Goal: Task Accomplishment & Management: Manage account settings

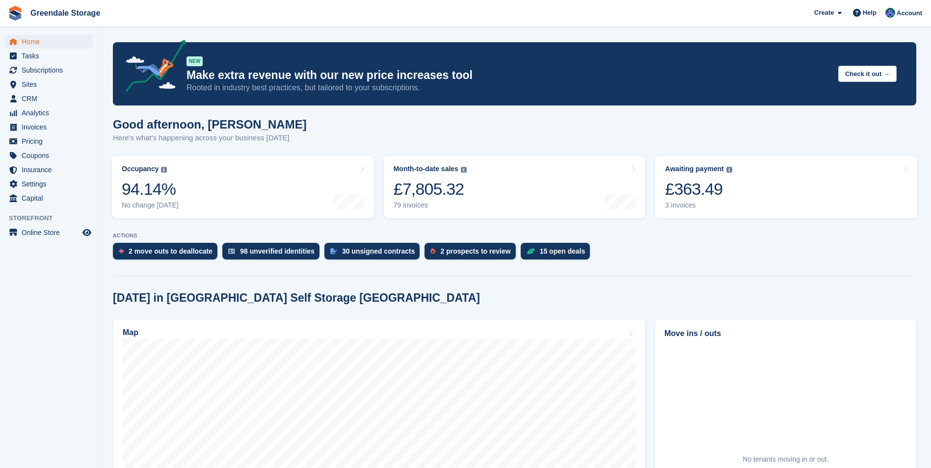
drag, startPoint x: 0, startPoint y: 0, endPoint x: 469, endPoint y: 229, distance: 522.2
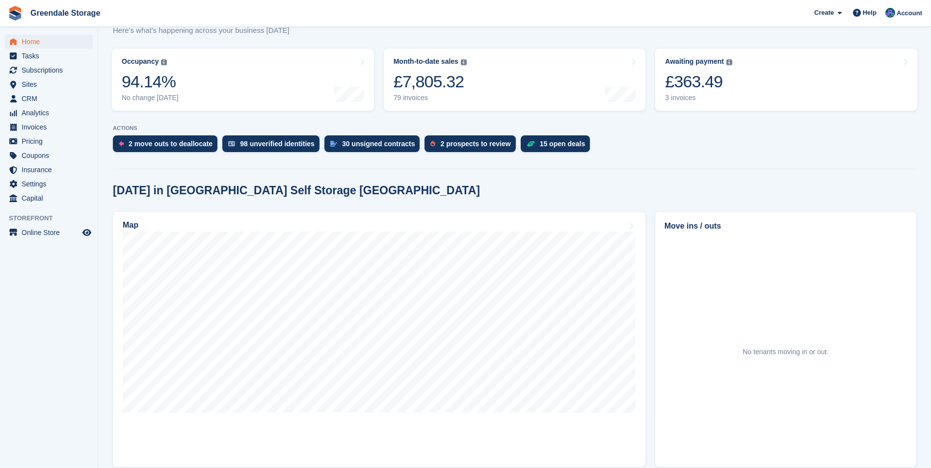
scroll to position [98, 0]
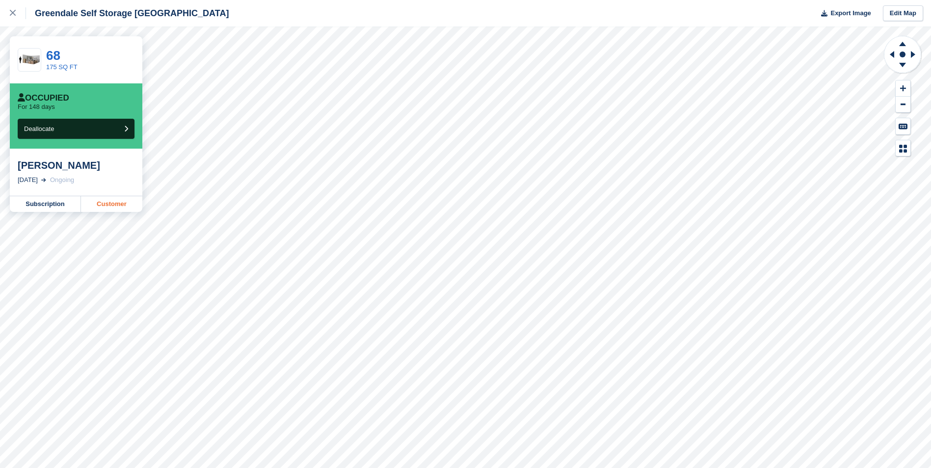
click at [114, 207] on link "Customer" at bounding box center [111, 204] width 61 height 16
click at [117, 205] on link "Customer" at bounding box center [111, 204] width 61 height 16
click at [113, 208] on link "Customer" at bounding box center [111, 204] width 61 height 16
click at [115, 207] on link "Customer" at bounding box center [111, 204] width 61 height 16
click at [13, 10] on div at bounding box center [18, 13] width 16 height 12
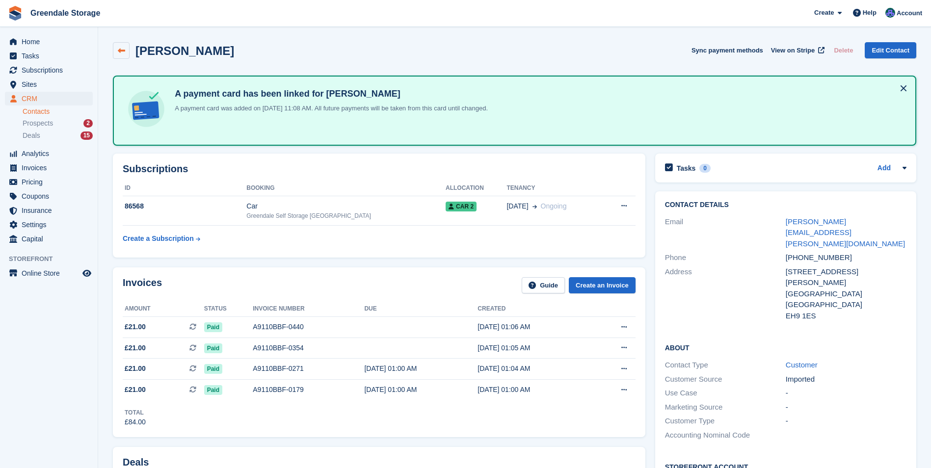
click at [121, 51] on icon at bounding box center [121, 50] width 7 height 7
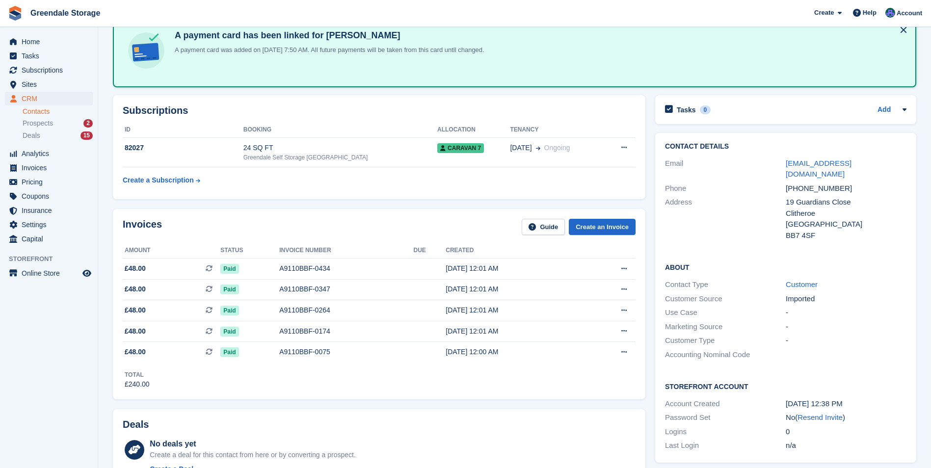
scroll to position [49, 0]
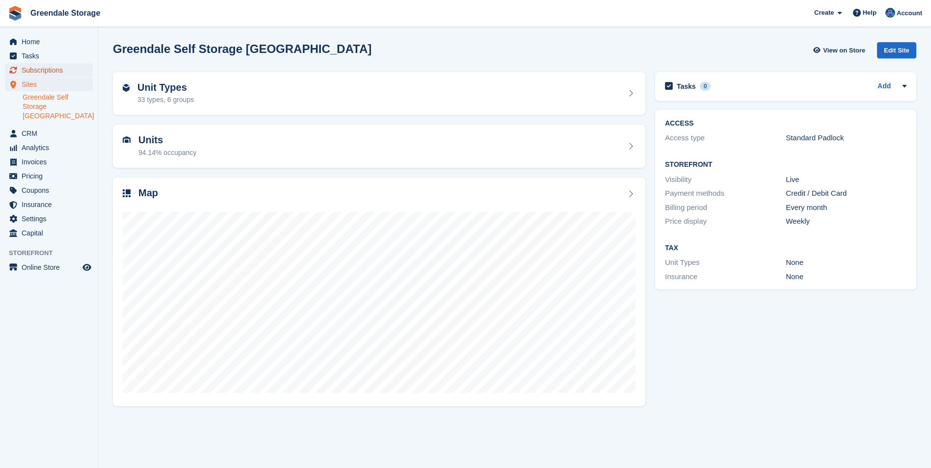
click at [46, 72] on span "Subscriptions" at bounding box center [51, 70] width 59 height 14
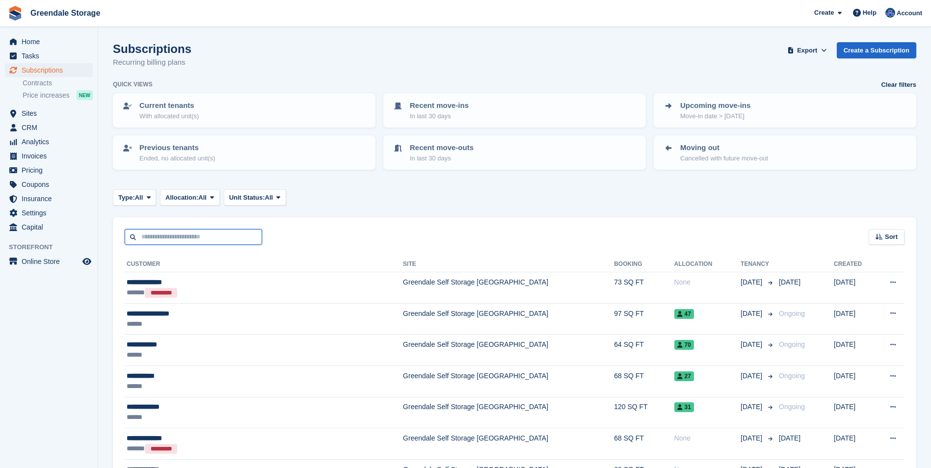
click at [187, 237] on input "text" at bounding box center [193, 237] width 137 height 16
type input "****"
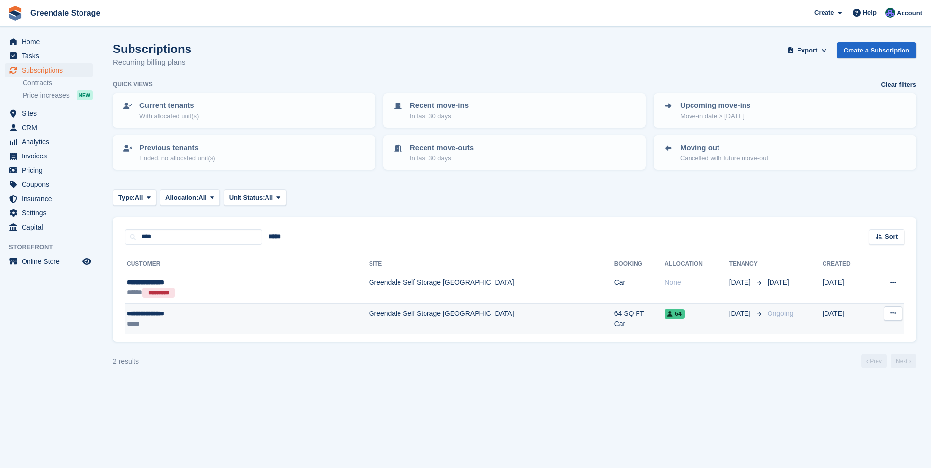
click at [426, 313] on td "Greendale Self Storage [GEOGRAPHIC_DATA]" at bounding box center [491, 318] width 245 height 31
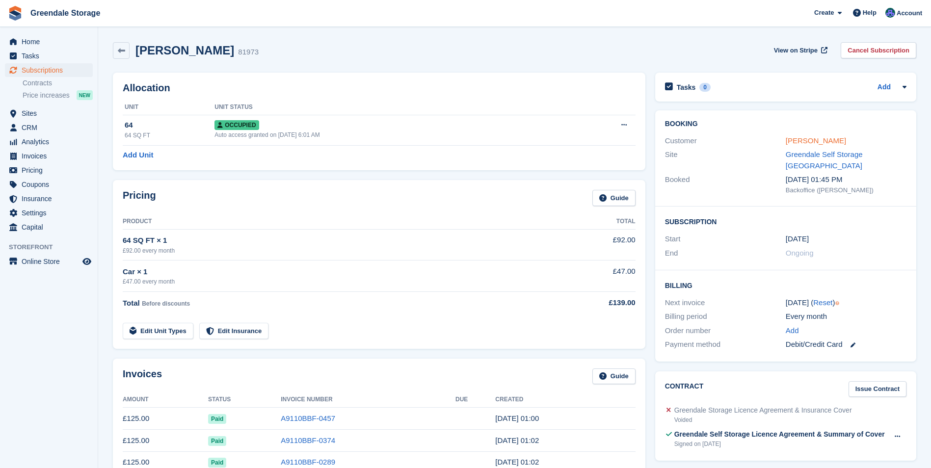
click at [816, 141] on link "[PERSON_NAME]" at bounding box center [816, 140] width 60 height 8
